Goal: Information Seeking & Learning: Check status

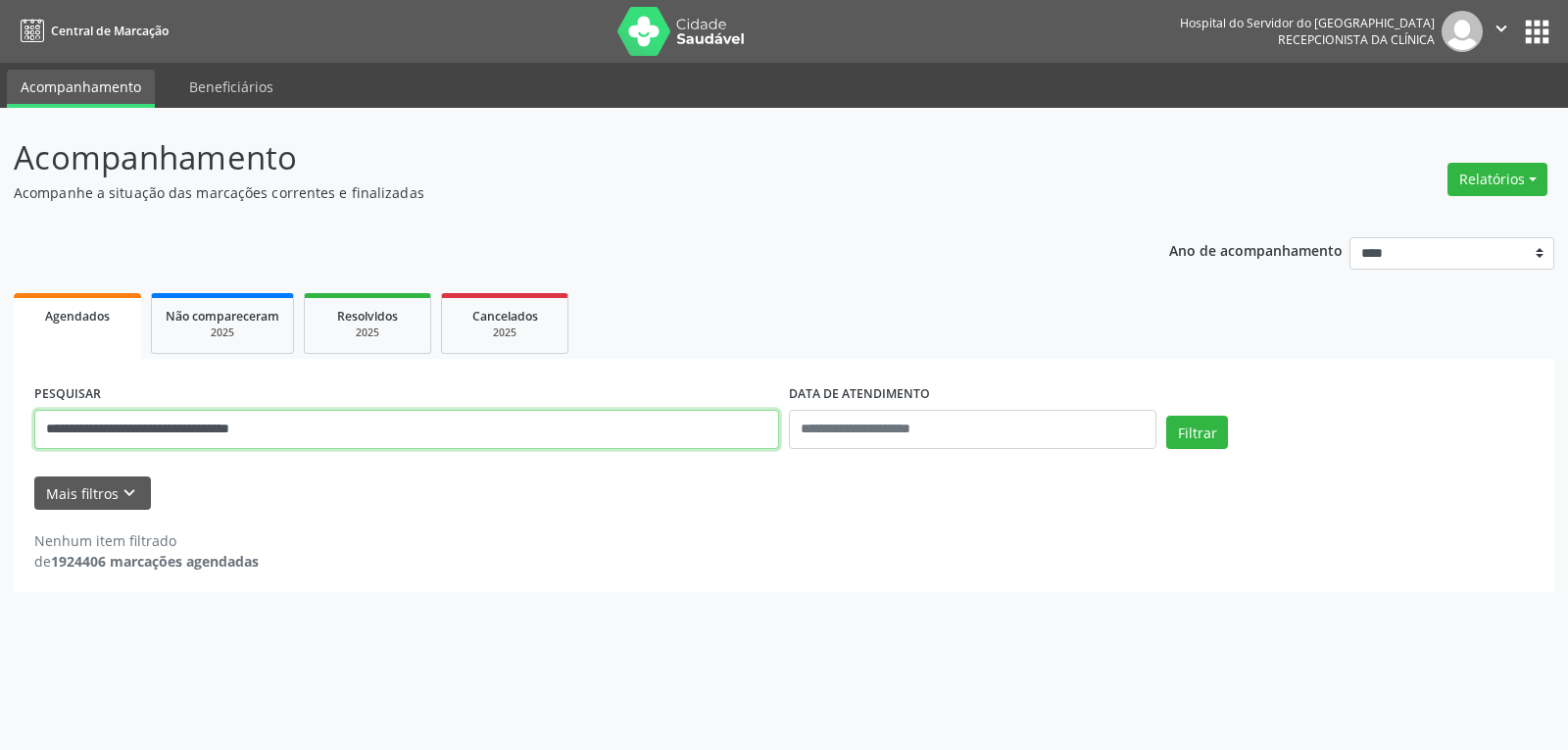
drag, startPoint x: 372, startPoint y: 428, endPoint x: 0, endPoint y: 396, distance: 373.4
click at [0, 396] on div "**********" at bounding box center [784, 429] width 1568 height 642
type input "**********"
click at [1166, 416] on button "Filtrar" at bounding box center [1197, 433] width 61 height 34
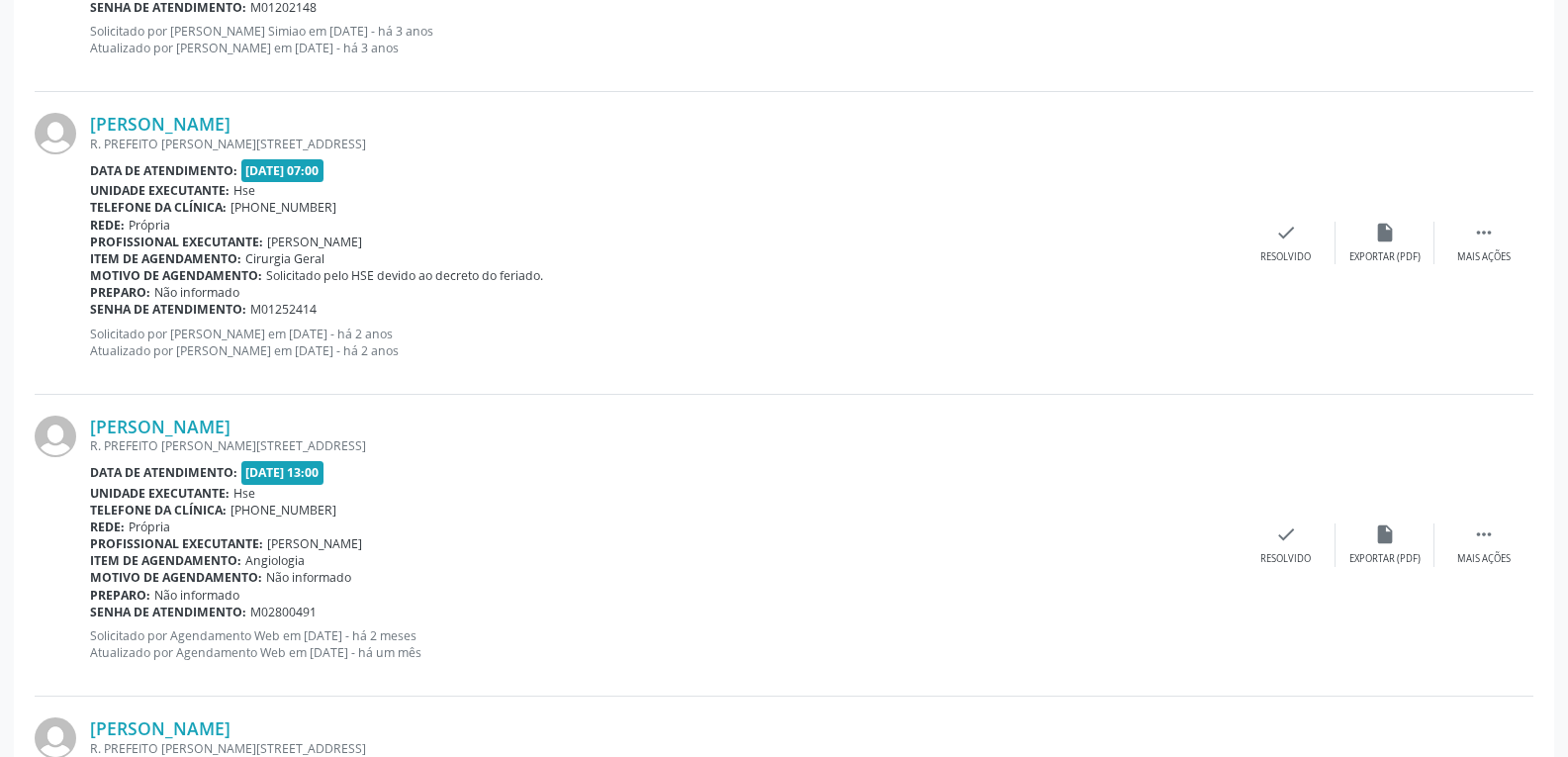
scroll to position [3177, 0]
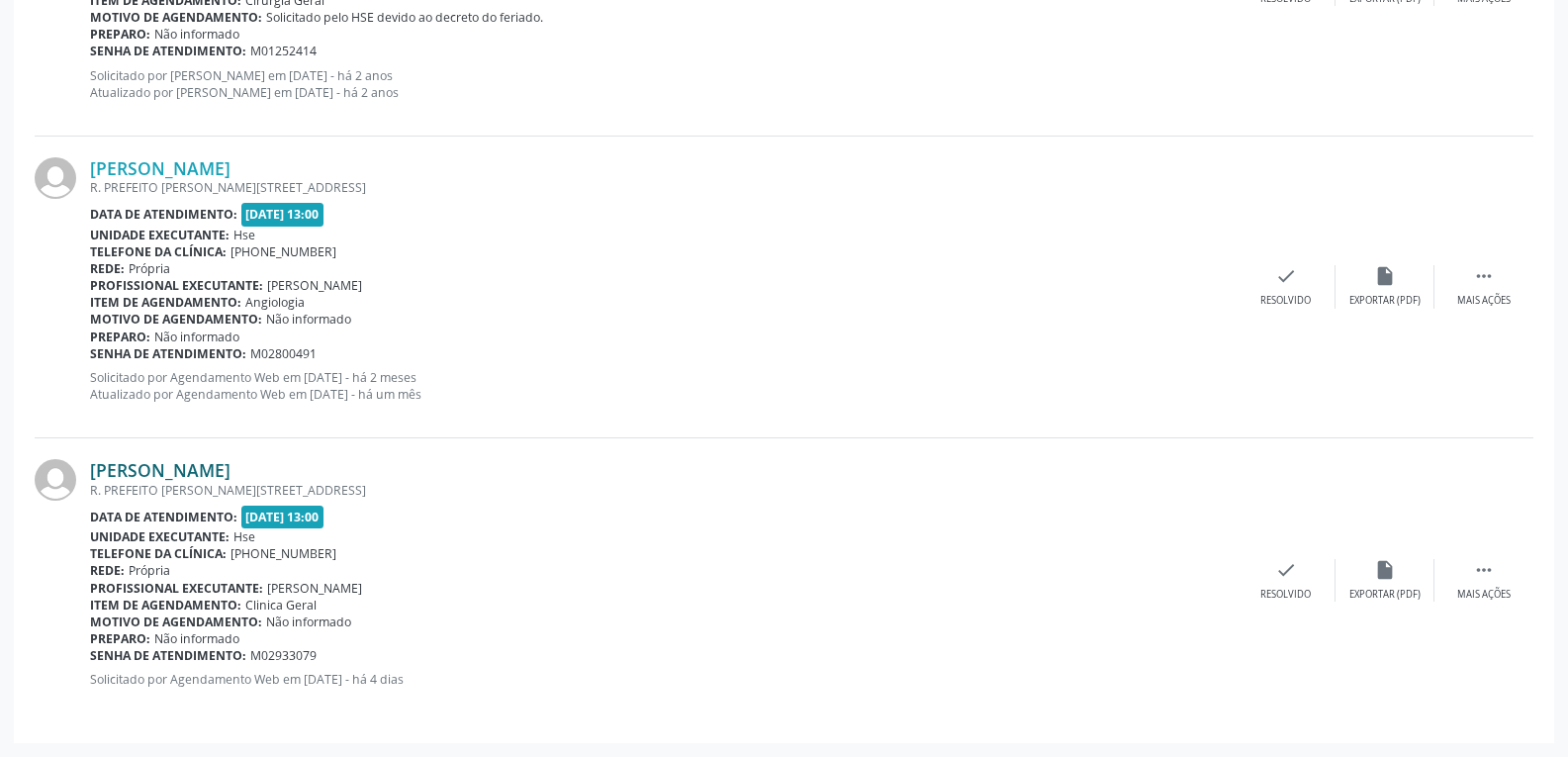
click at [184, 467] on link "[PERSON_NAME]" at bounding box center [160, 470] width 141 height 22
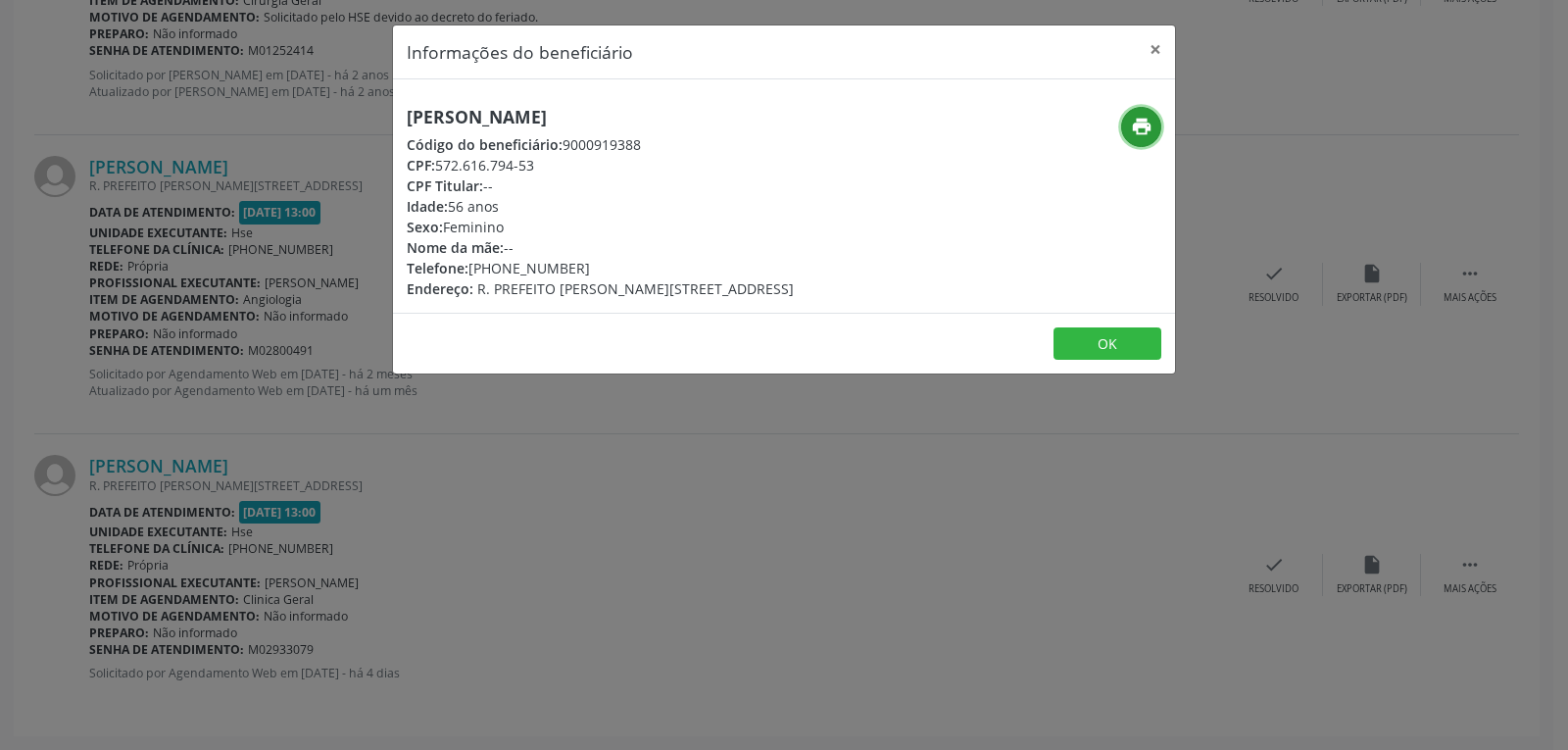
click at [1136, 129] on icon "print" at bounding box center [1142, 126] width 22 height 22
drag, startPoint x: 439, startPoint y: 162, endPoint x: 553, endPoint y: 161, distance: 114.0
click at [553, 161] on div "CPF: 572.616.794-53" at bounding box center [601, 165] width 387 height 21
copy div "572.616.794-53"
drag, startPoint x: 498, startPoint y: 269, endPoint x: 623, endPoint y: 264, distance: 125.1
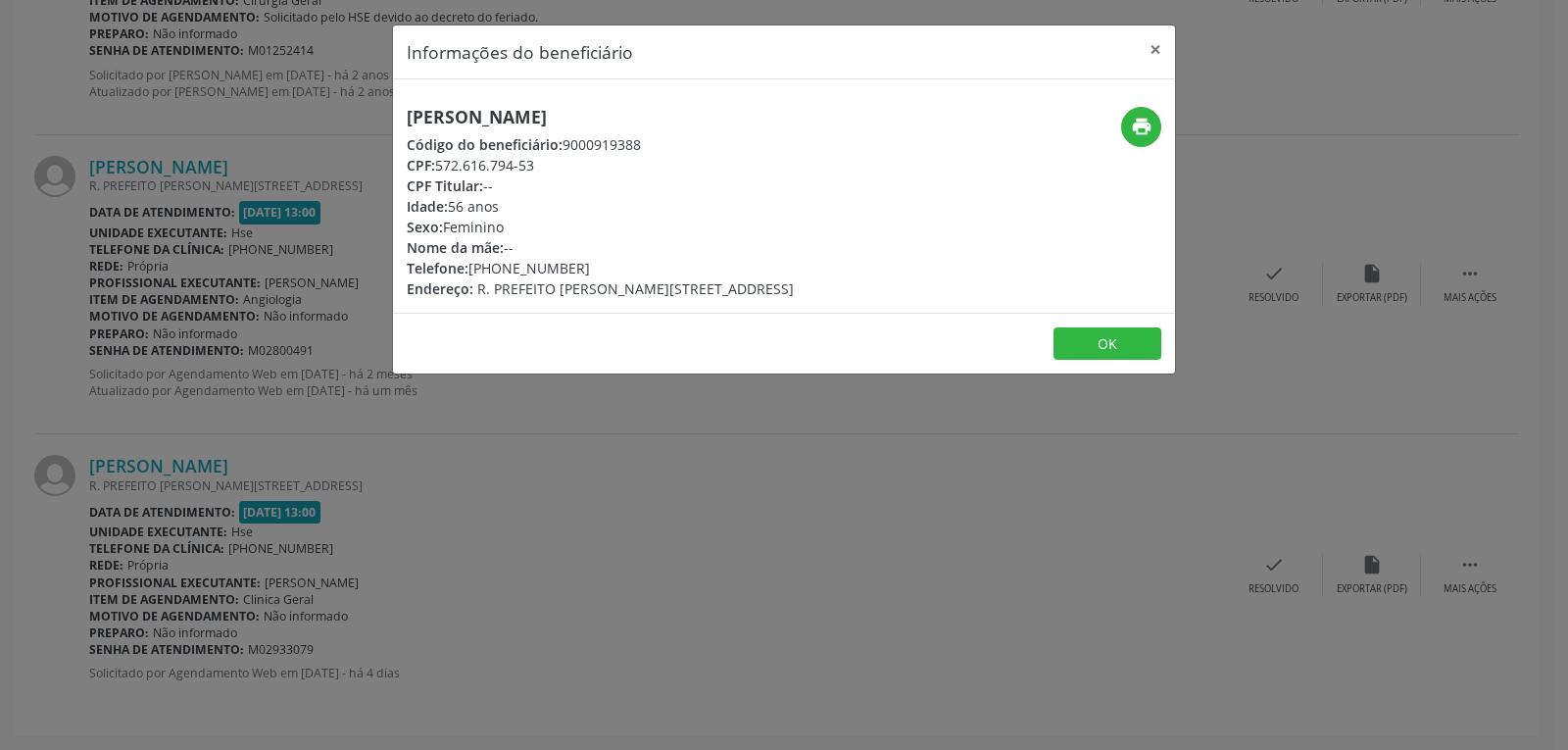
click at [623, 264] on div "Telefone: [PHONE_NUMBER]" at bounding box center [601, 268] width 387 height 21
copy div "99637-1671"
click at [1152, 49] on button "×" at bounding box center [1156, 49] width 40 height 48
